Goal: Task Accomplishment & Management: Manage account settings

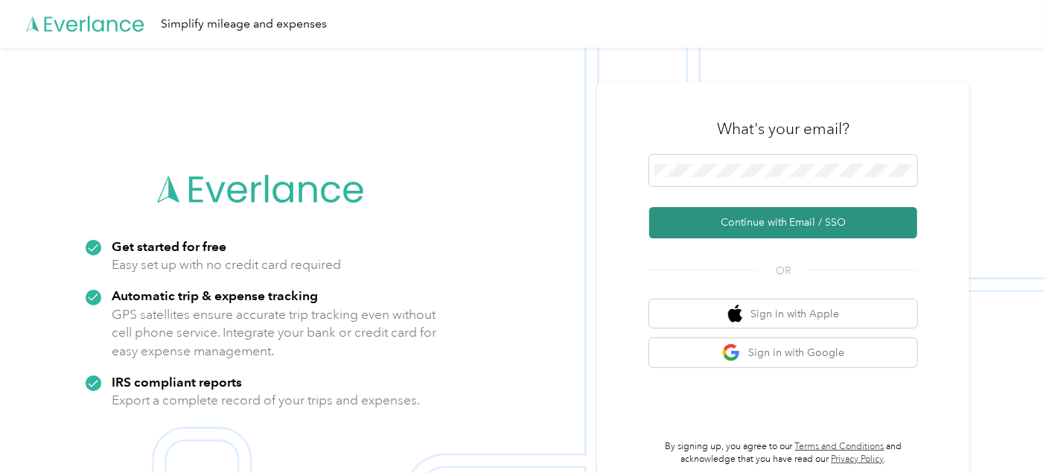
click at [809, 224] on button "Continue with Email / SSO" at bounding box center [783, 222] width 268 height 31
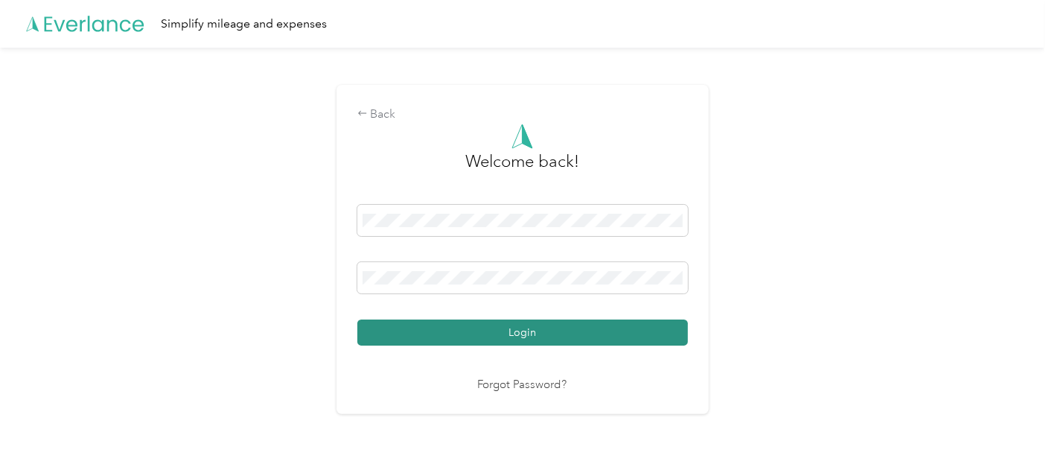
click at [526, 333] on button "Login" at bounding box center [522, 332] width 330 height 26
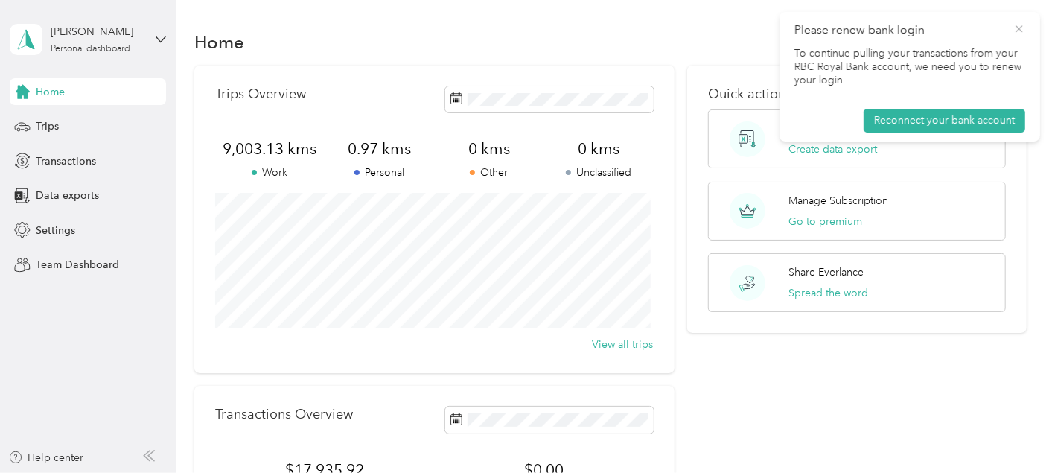
click at [1023, 31] on icon at bounding box center [1019, 28] width 12 height 13
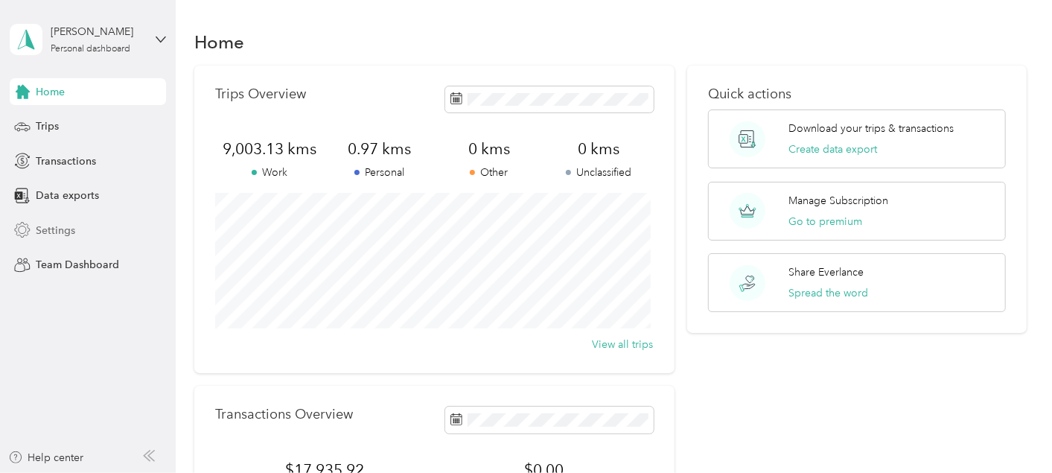
click at [48, 228] on span "Settings" at bounding box center [55, 231] width 39 height 16
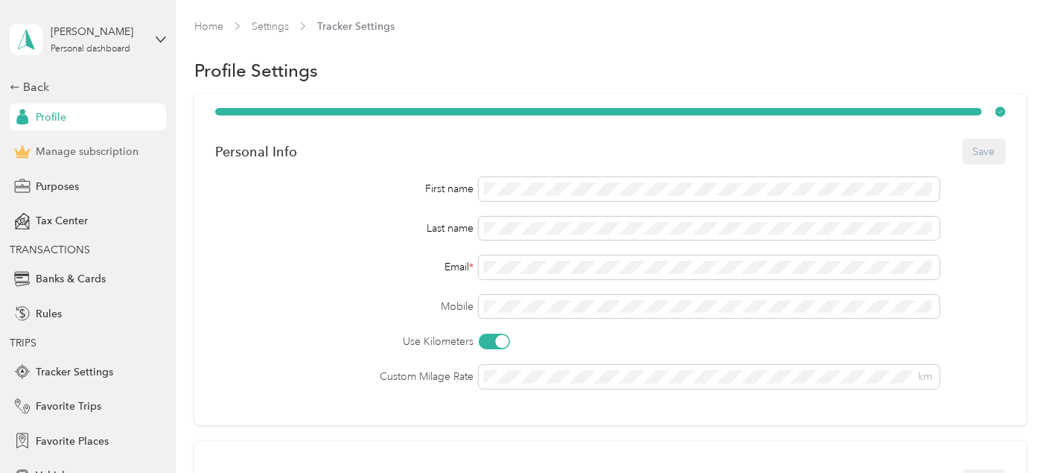
click at [53, 153] on span "Manage subscription" at bounding box center [87, 152] width 103 height 16
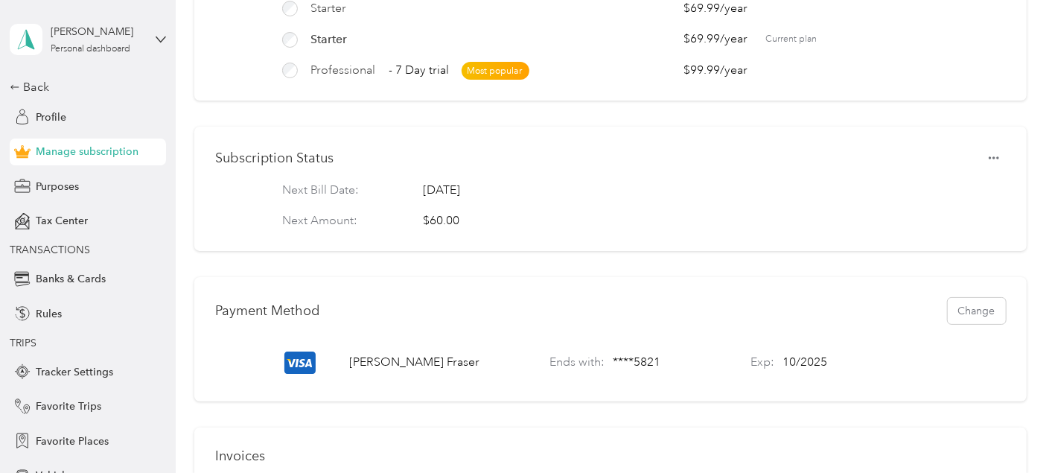
scroll to position [191, 0]
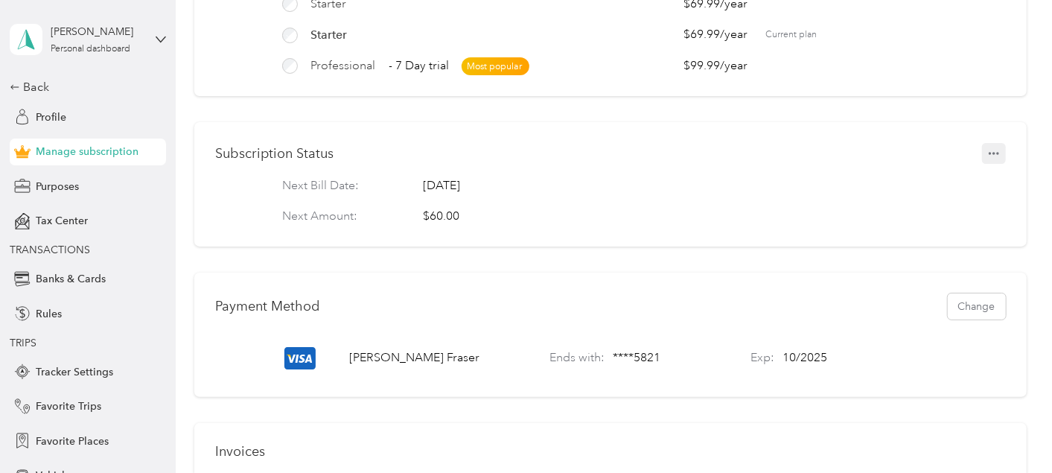
click at [993, 159] on icon "button" at bounding box center [993, 153] width 10 height 10
click at [965, 191] on span "Set to cancel" at bounding box center [961, 190] width 60 height 16
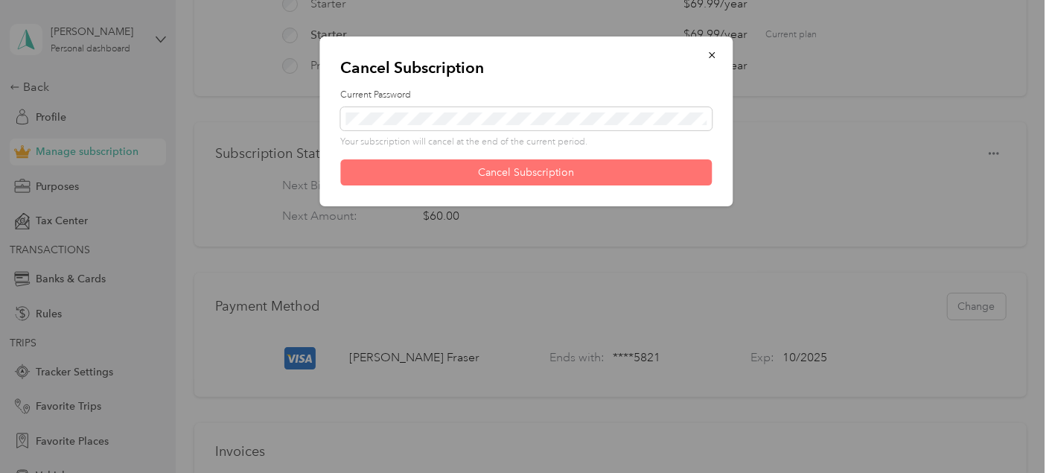
click at [527, 167] on button "Cancel Subscription" at bounding box center [525, 172] width 371 height 26
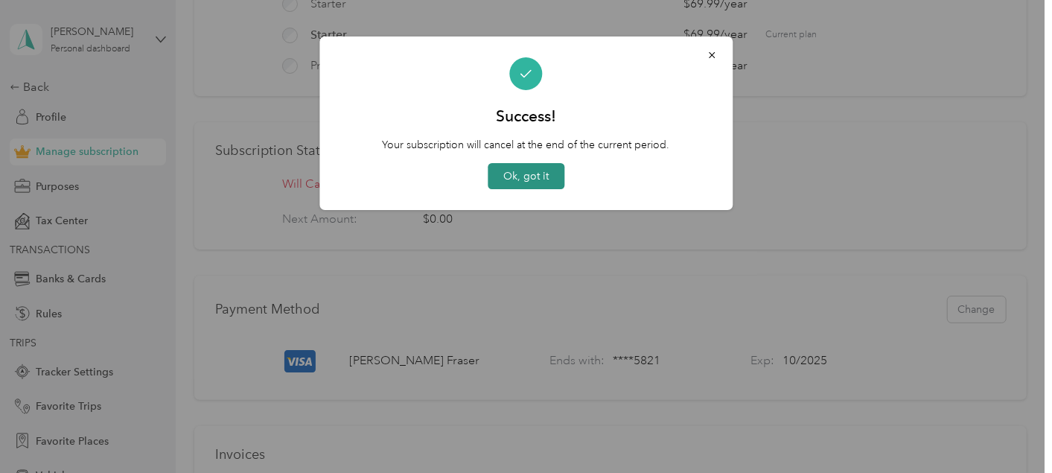
click at [524, 181] on button "Ok, got it" at bounding box center [526, 176] width 77 height 26
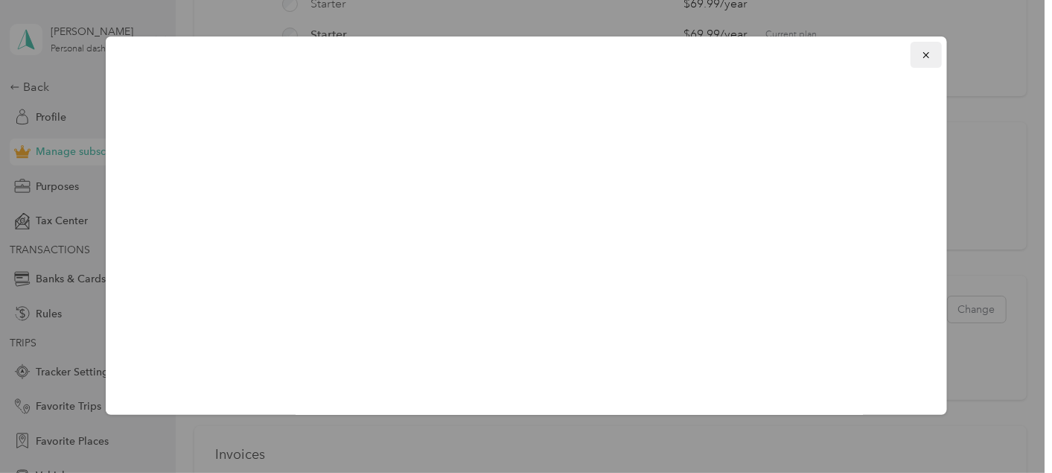
click at [916, 63] on button "button" at bounding box center [925, 55] width 31 height 26
